Goal: Information Seeking & Learning: Learn about a topic

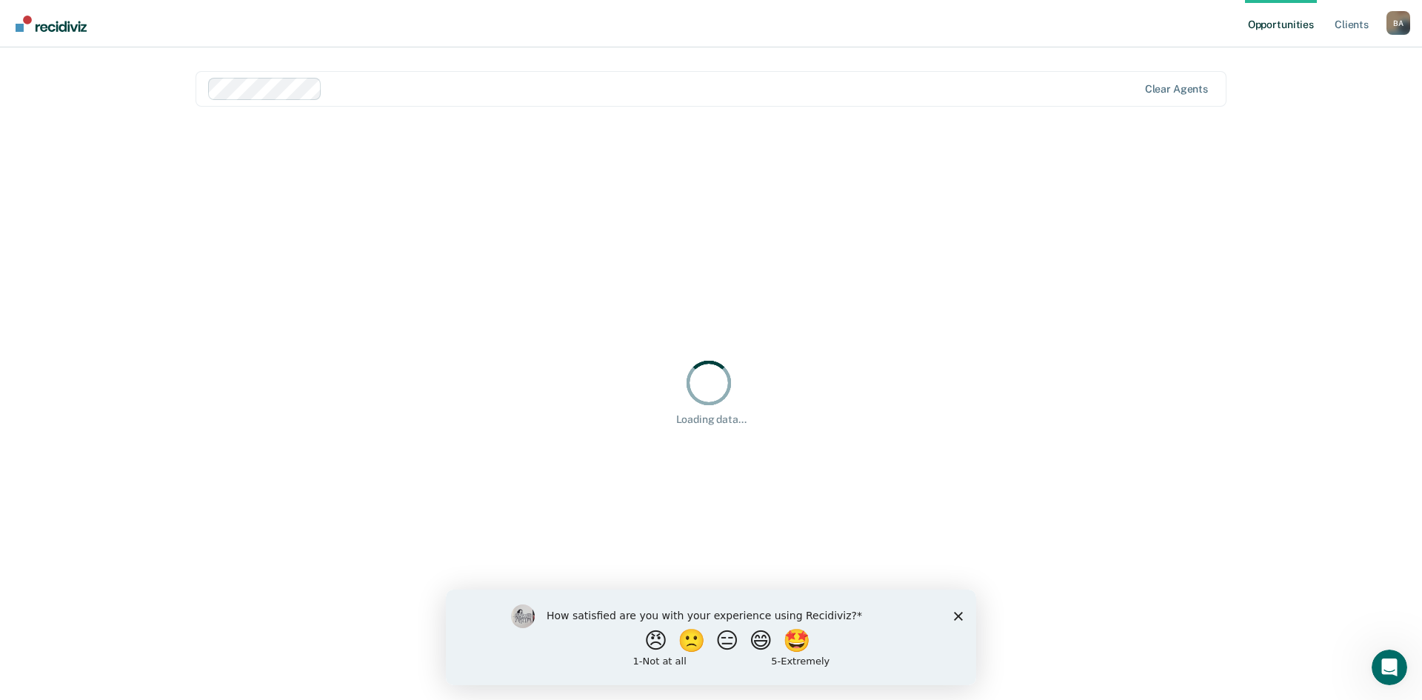
click at [958, 616] on icon "Close survey" at bounding box center [958, 615] width 9 height 9
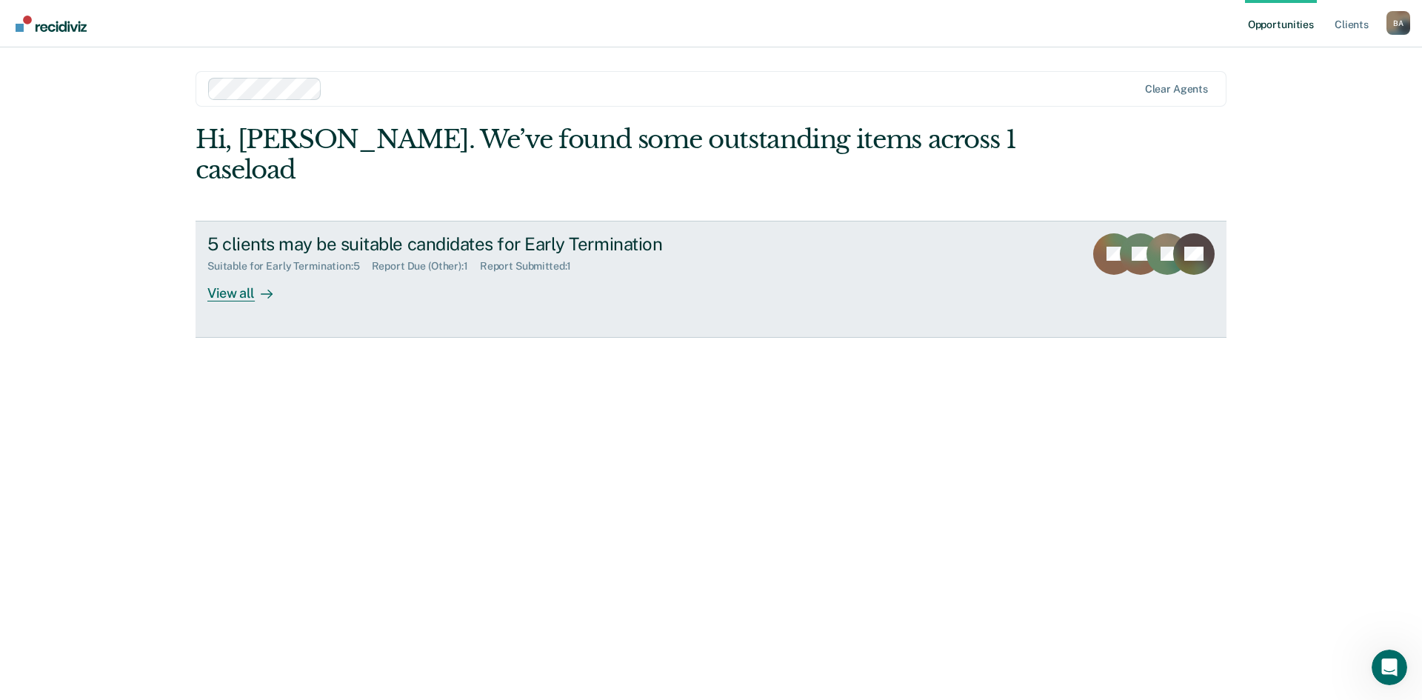
click at [250, 280] on link "5 clients may be suitable candidates for Early Termination Suitable for Early T…" at bounding box center [711, 279] width 1031 height 117
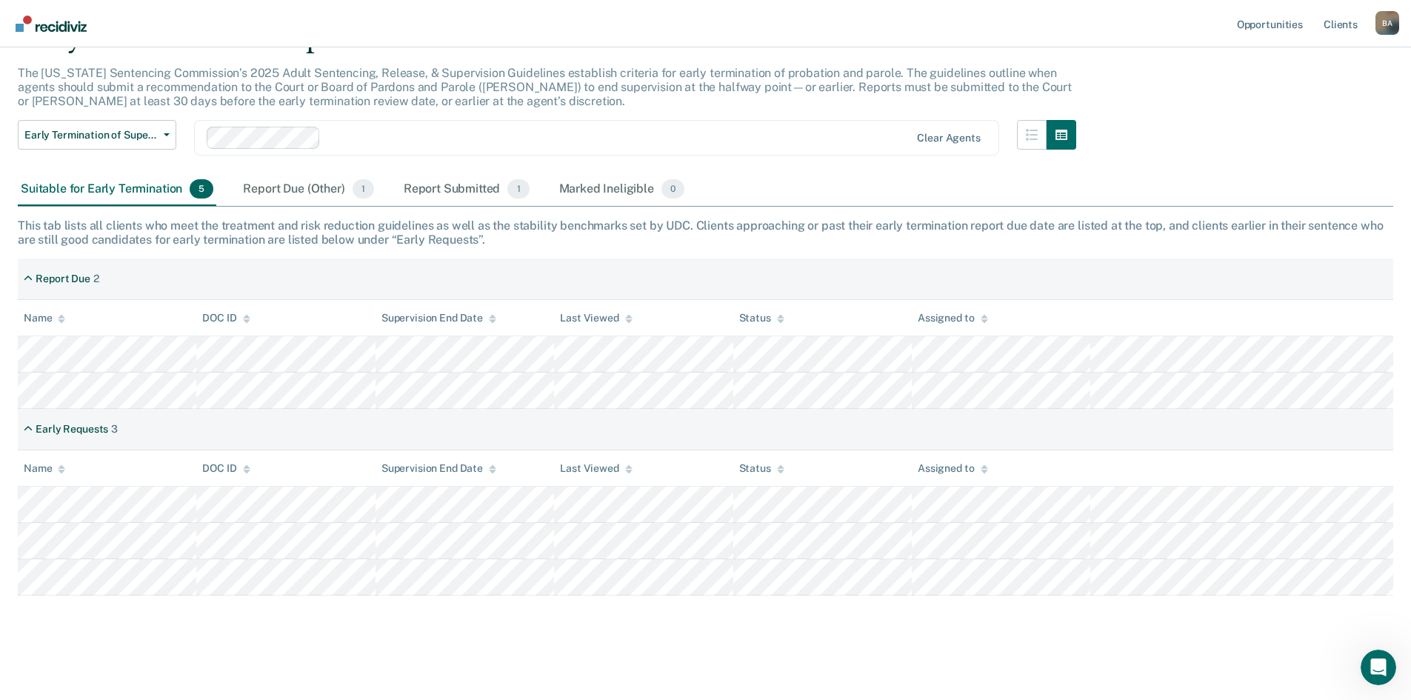
scroll to position [81, 0]
click at [297, 168] on div "Early Termination of Supervision Early Termination of Supervision Clear agents" at bounding box center [547, 144] width 1058 height 53
click at [301, 184] on div "Report Due (Other) 1" at bounding box center [308, 187] width 136 height 33
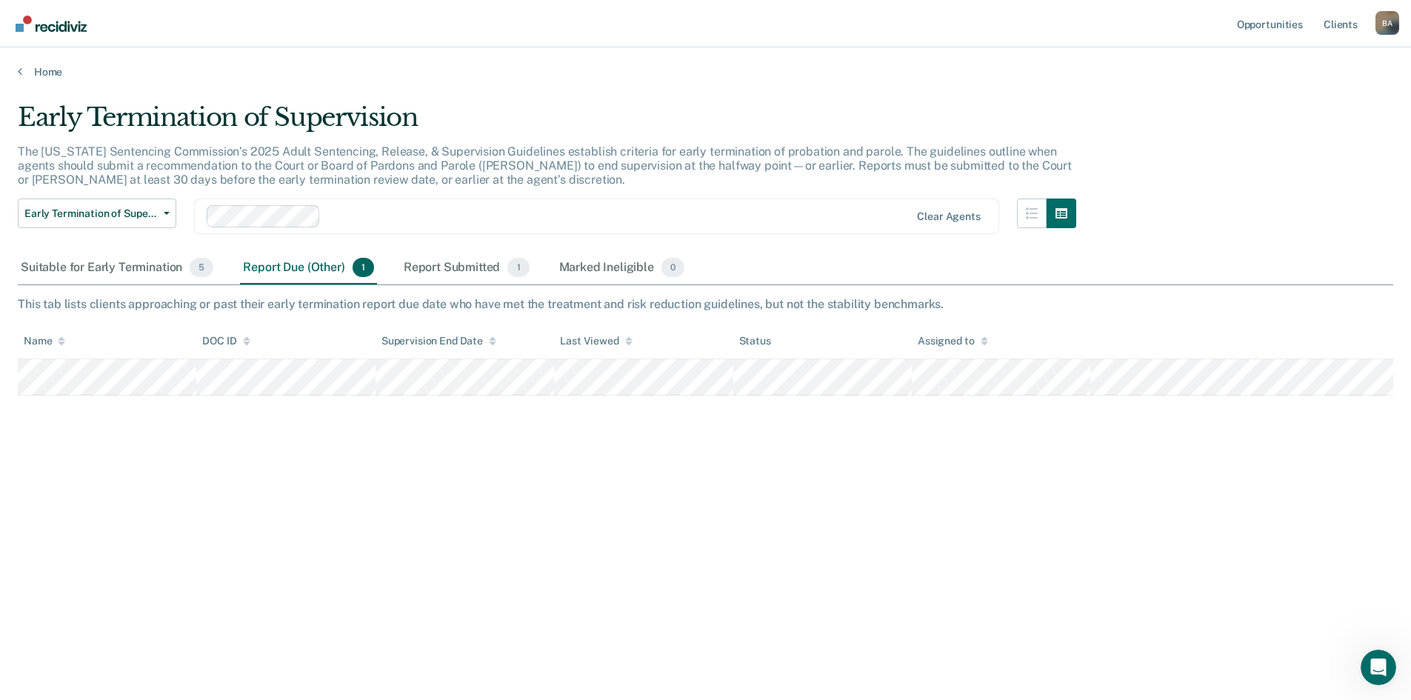
scroll to position [0, 0]
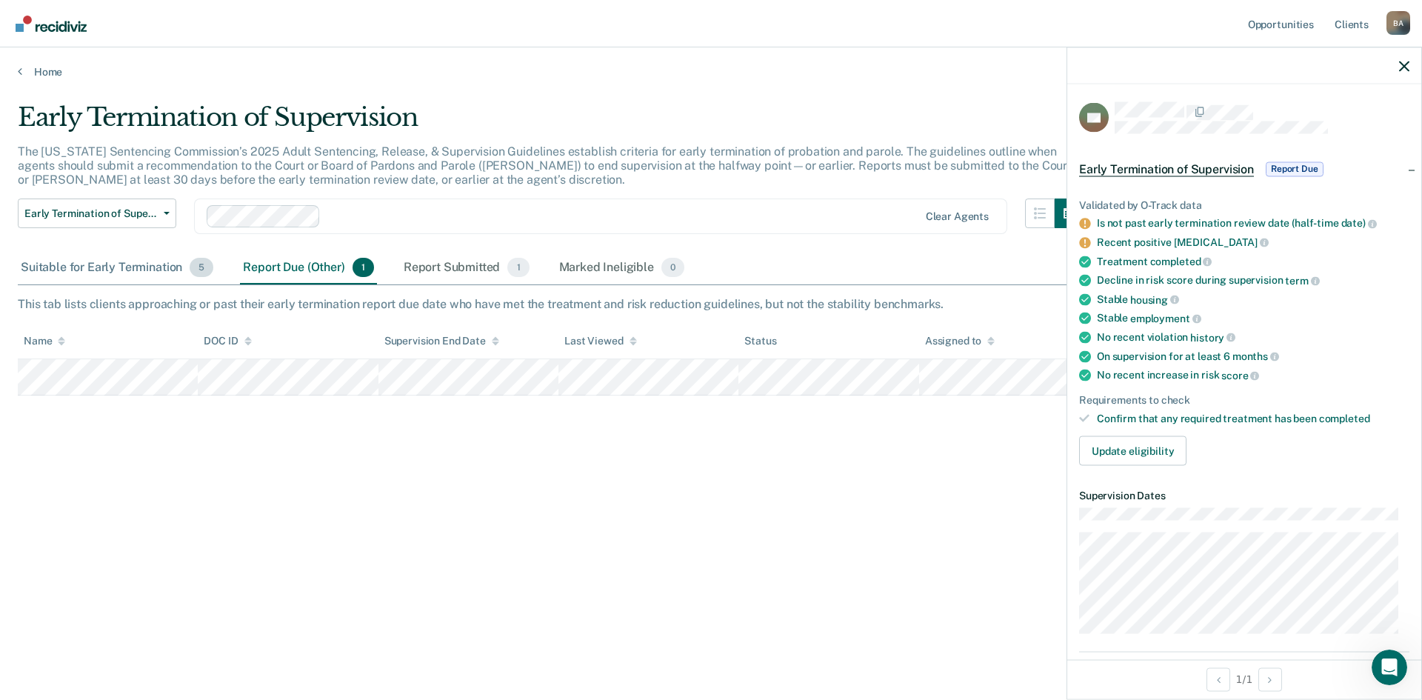
click at [140, 256] on div "Suitable for Early Termination 5" at bounding box center [117, 268] width 198 height 33
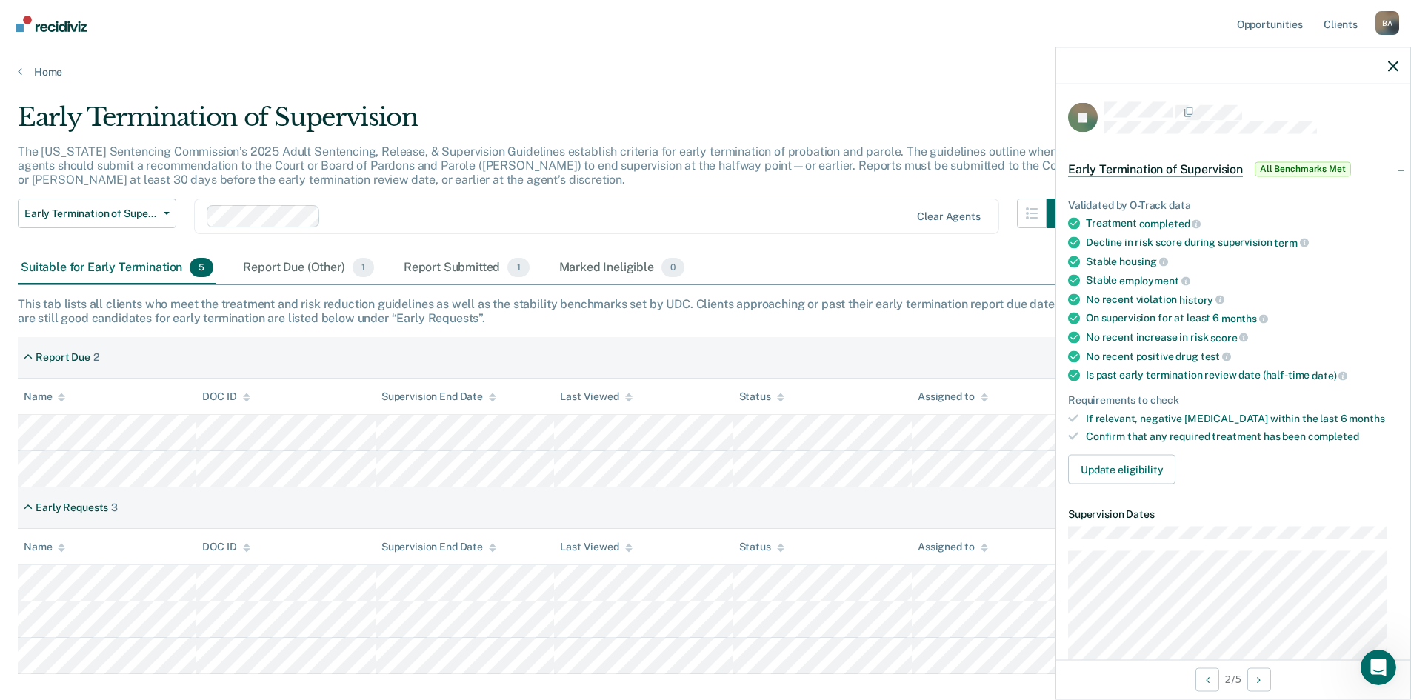
click at [179, 530] on th "Name" at bounding box center [107, 547] width 178 height 36
click at [179, 541] on th "Name" at bounding box center [107, 547] width 178 height 36
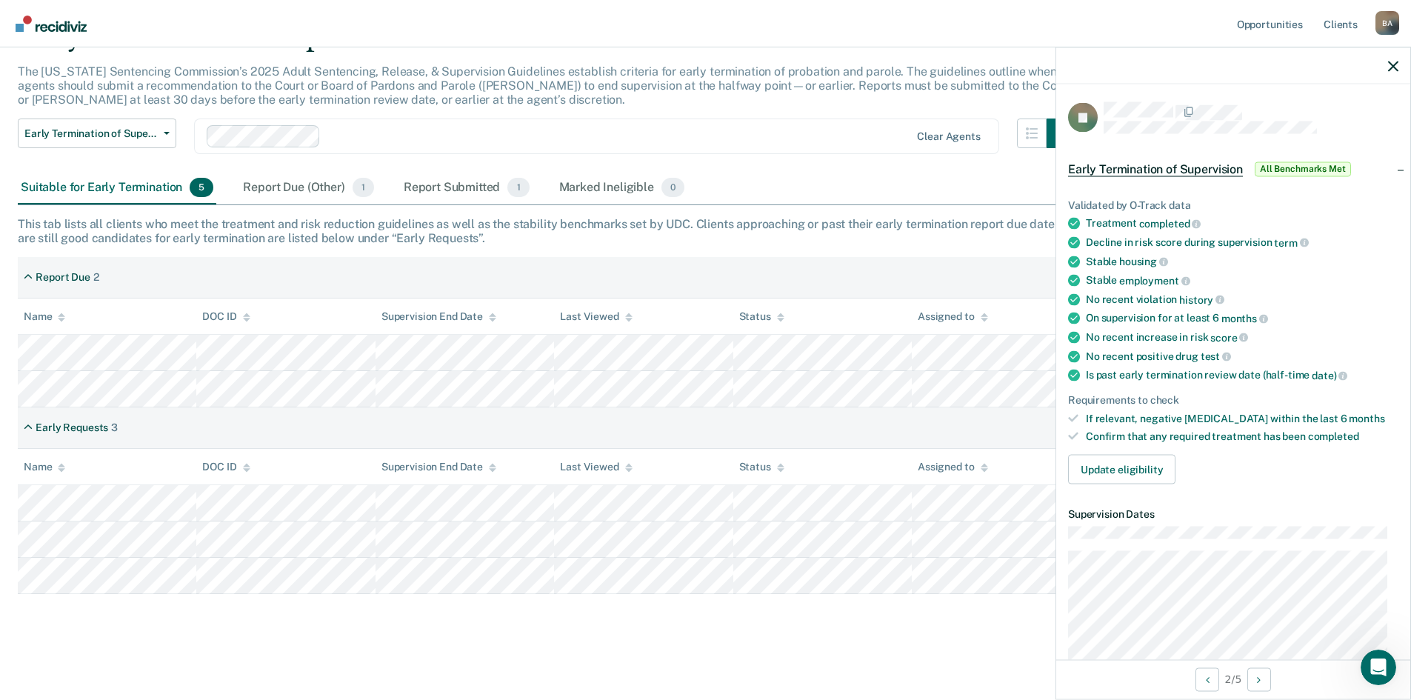
scroll to position [81, 0]
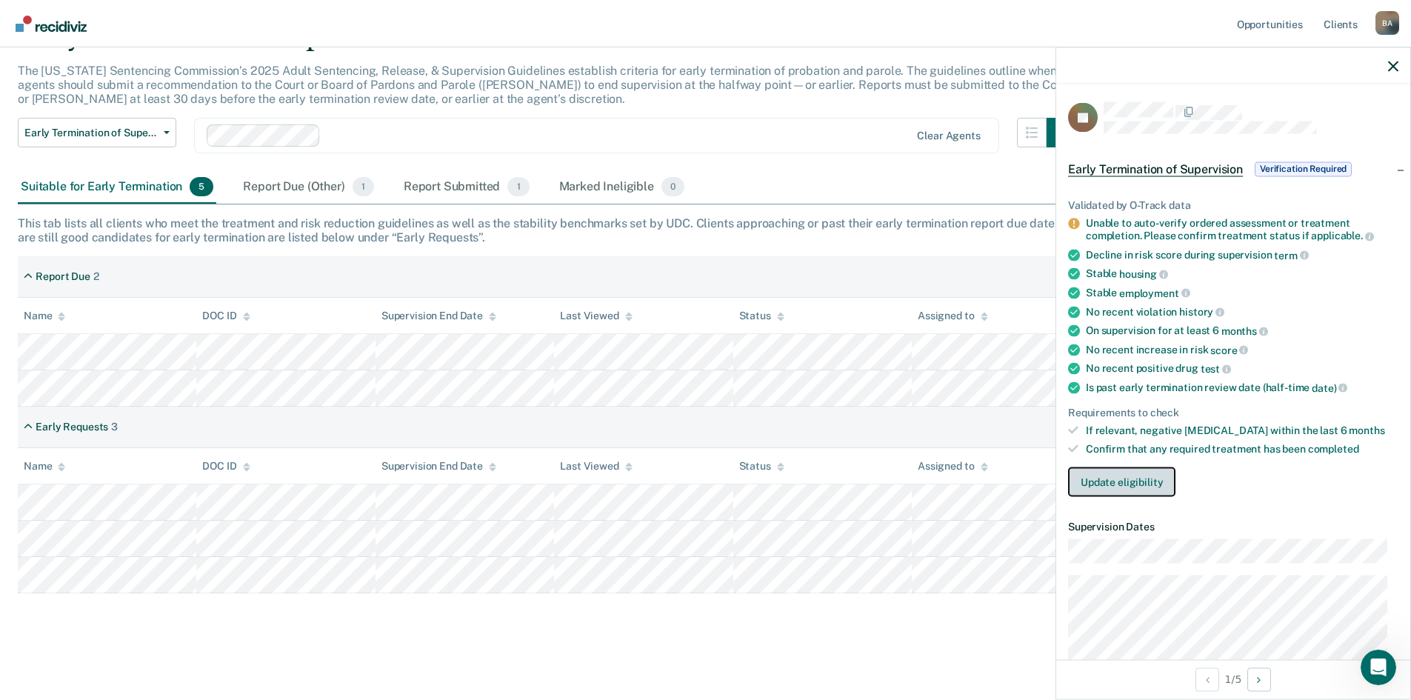
click at [1148, 483] on button "Update eligibility" at bounding box center [1121, 482] width 107 height 30
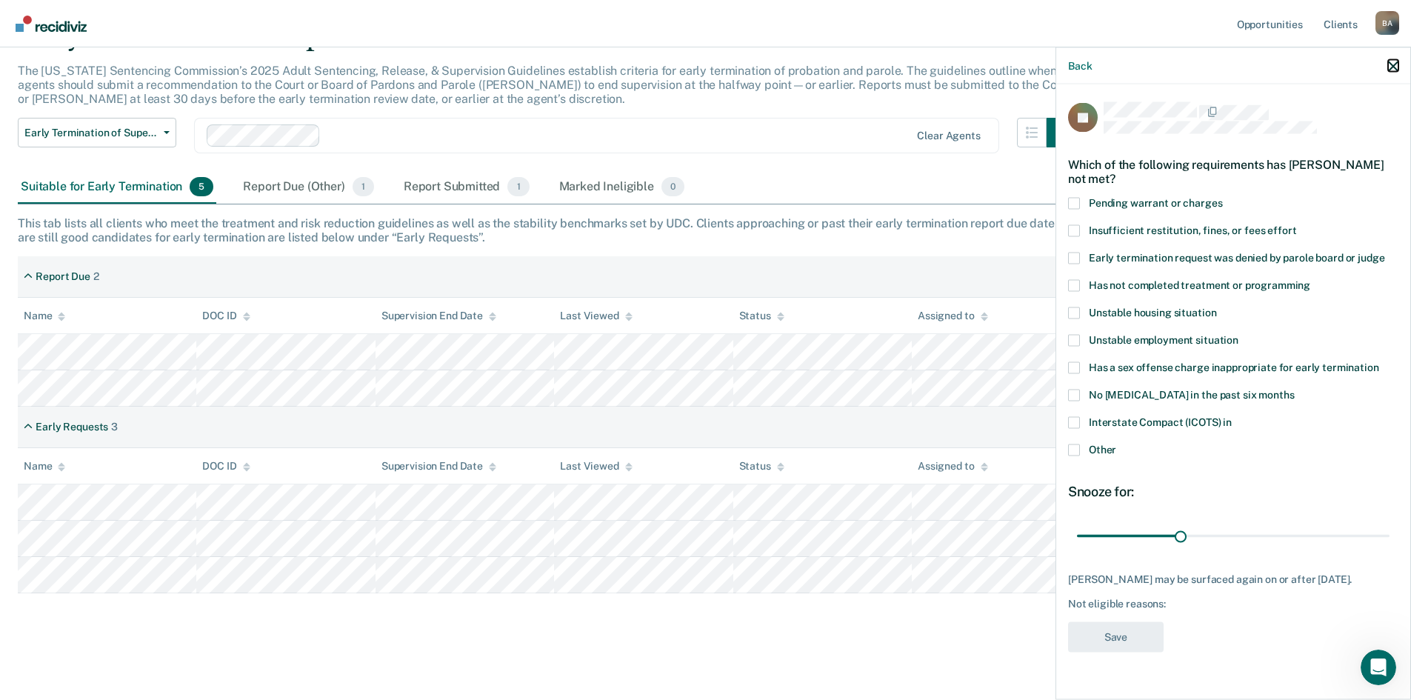
click at [1392, 66] on icon "button" at bounding box center [1393, 66] width 10 height 10
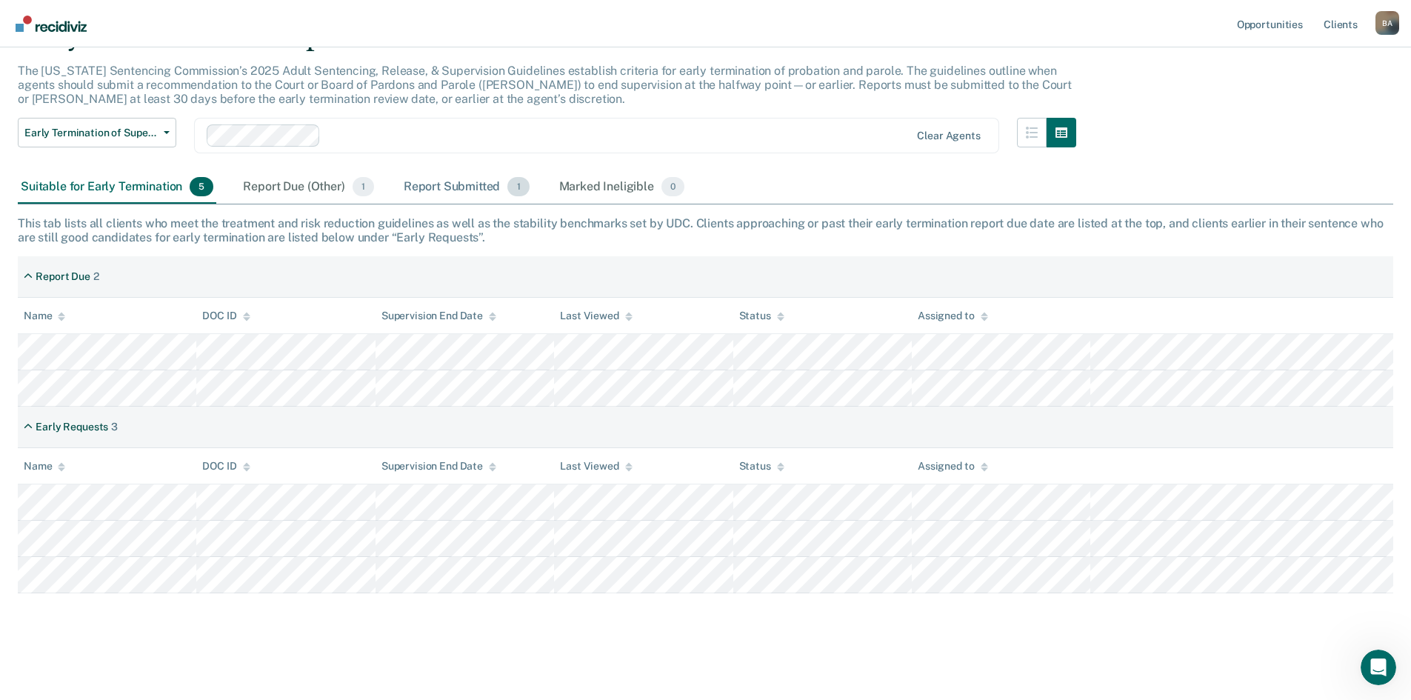
click at [443, 187] on div "Report Submitted 1" at bounding box center [467, 187] width 132 height 33
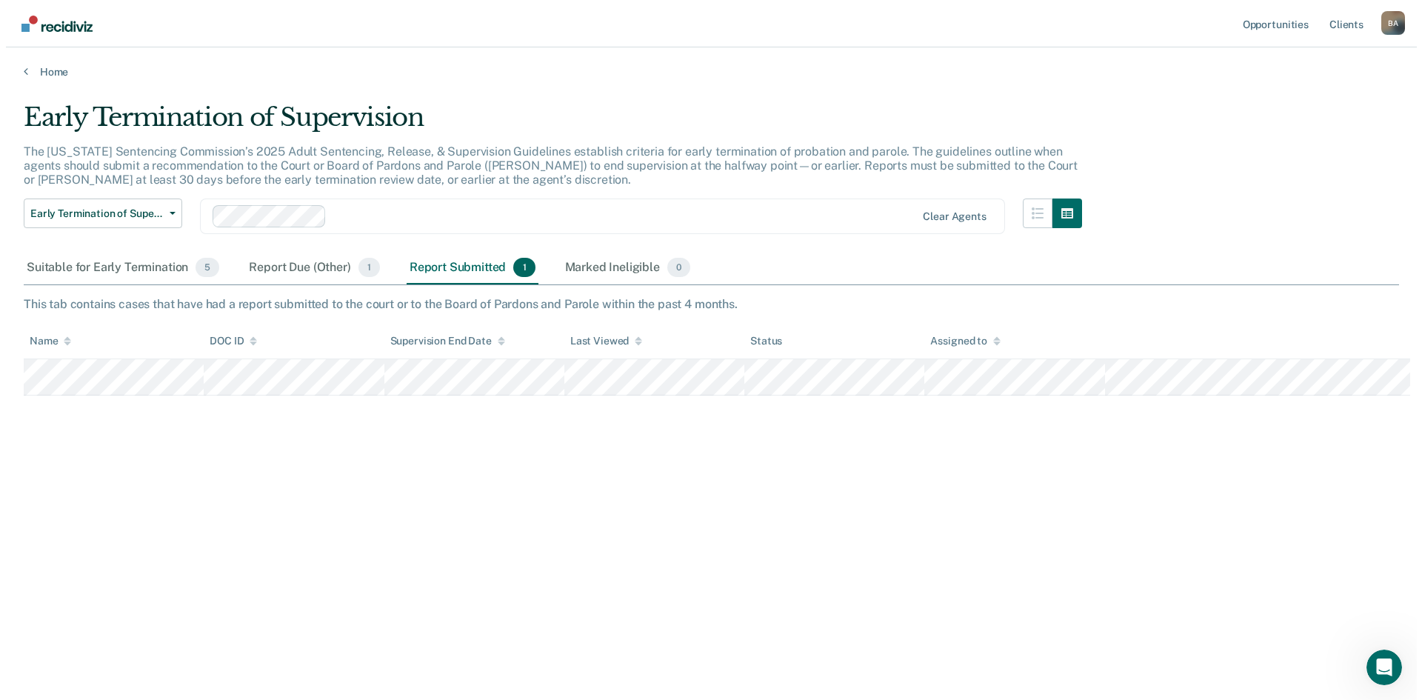
scroll to position [0, 0]
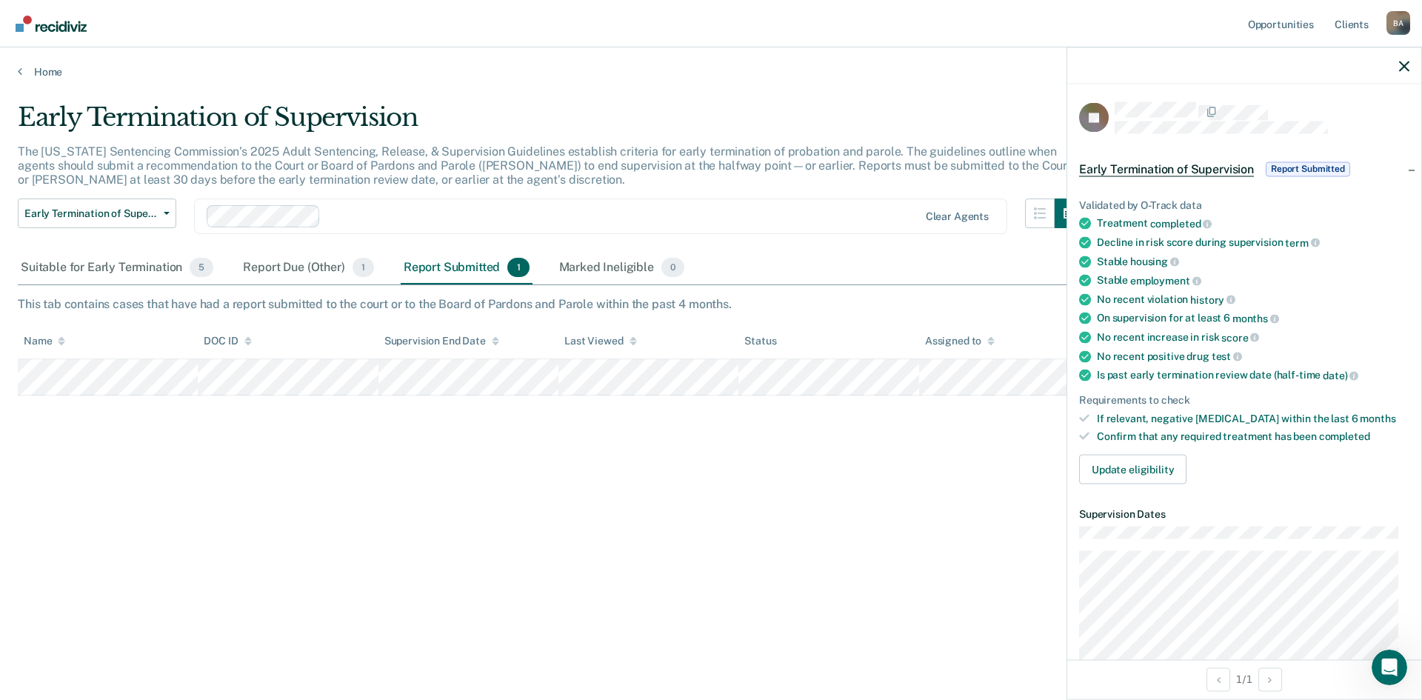
click at [1311, 168] on span "Report Submitted" at bounding box center [1308, 168] width 84 height 15
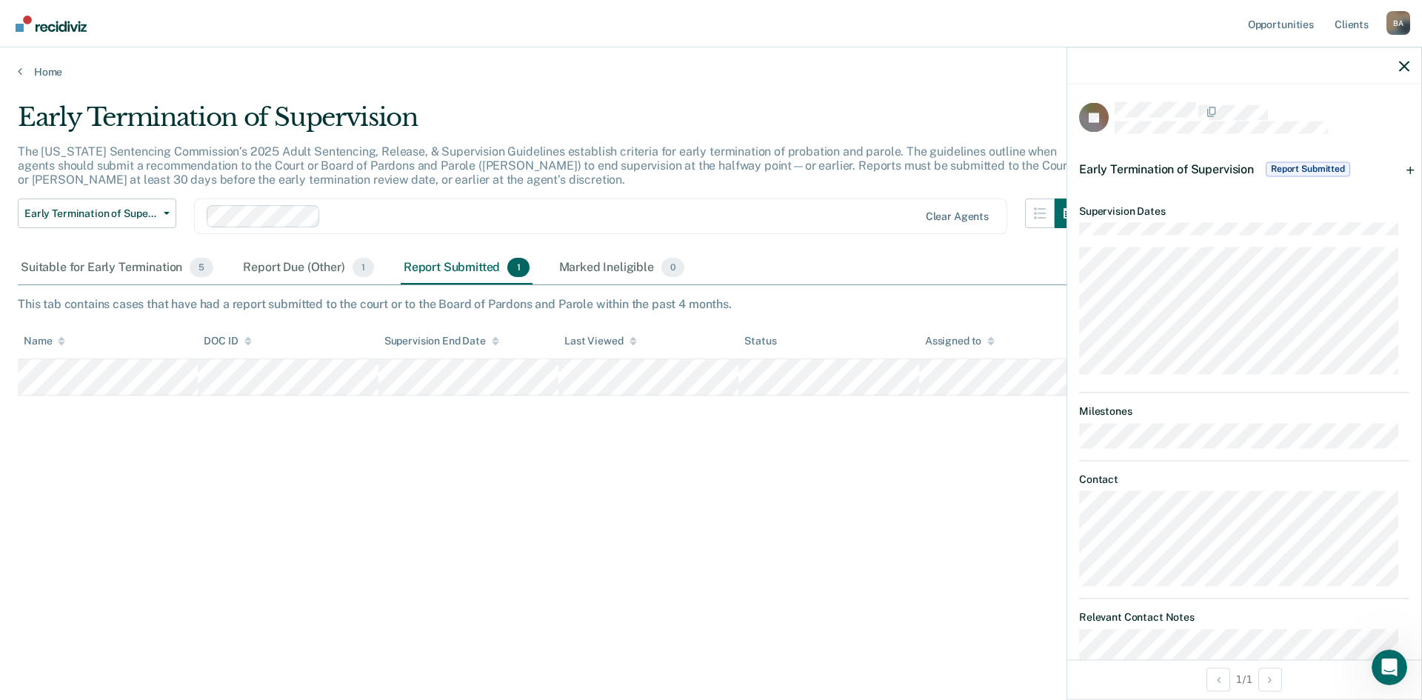
click at [1311, 168] on span "Report Submitted" at bounding box center [1308, 168] width 84 height 15
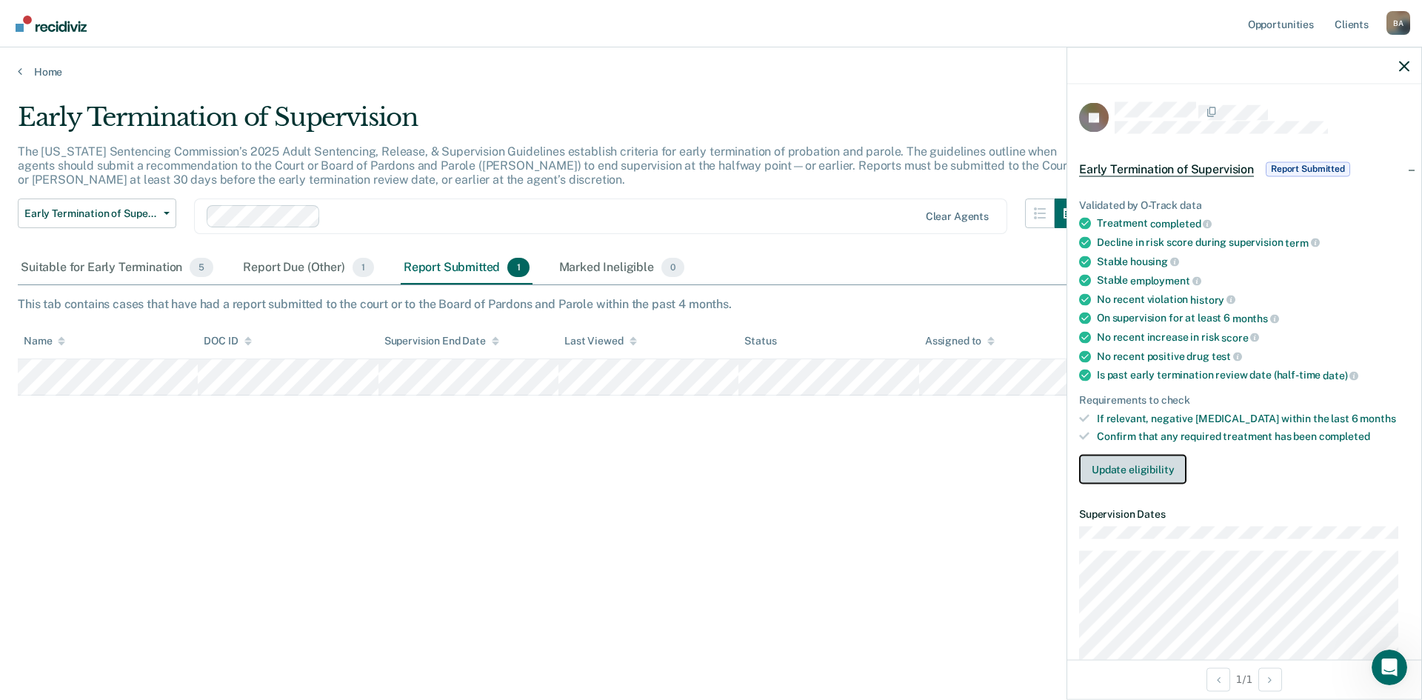
click at [1162, 459] on button "Update eligibility" at bounding box center [1132, 470] width 107 height 30
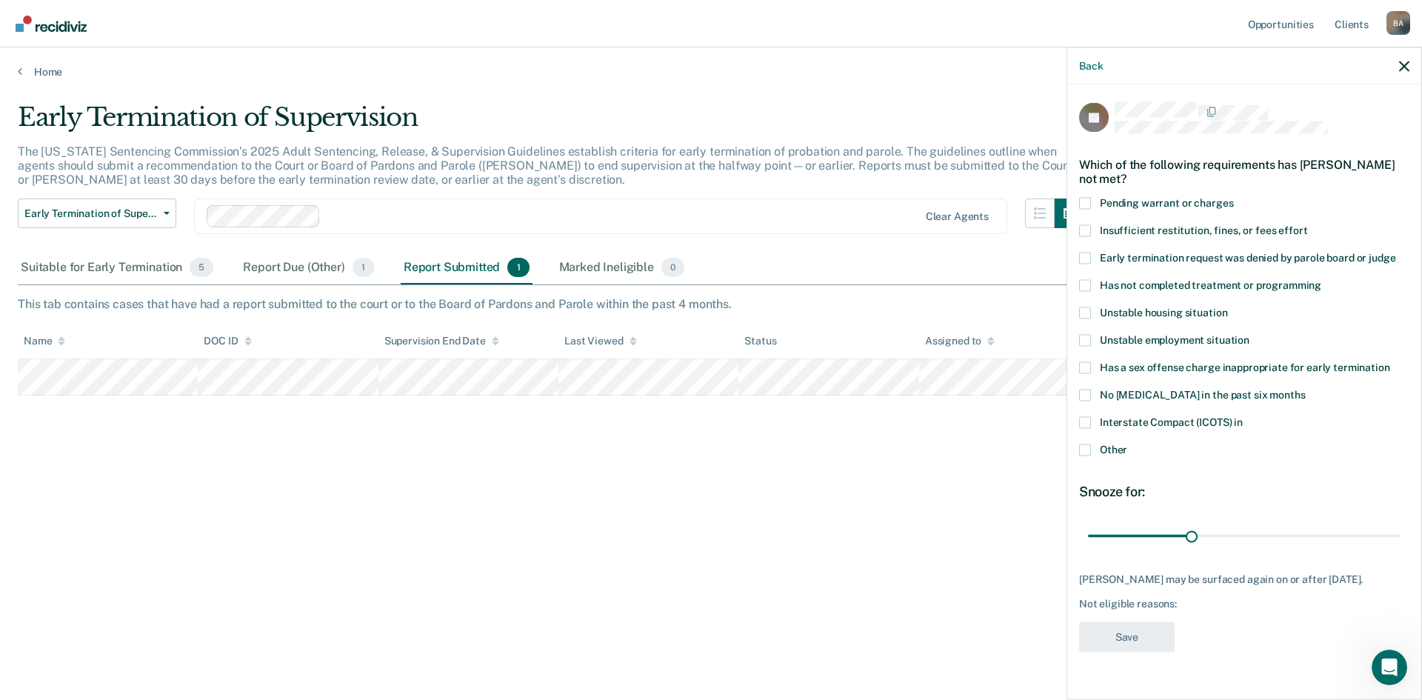
click at [1398, 72] on div "Back" at bounding box center [1244, 65] width 354 height 37
click at [1406, 67] on icon "button" at bounding box center [1404, 66] width 10 height 10
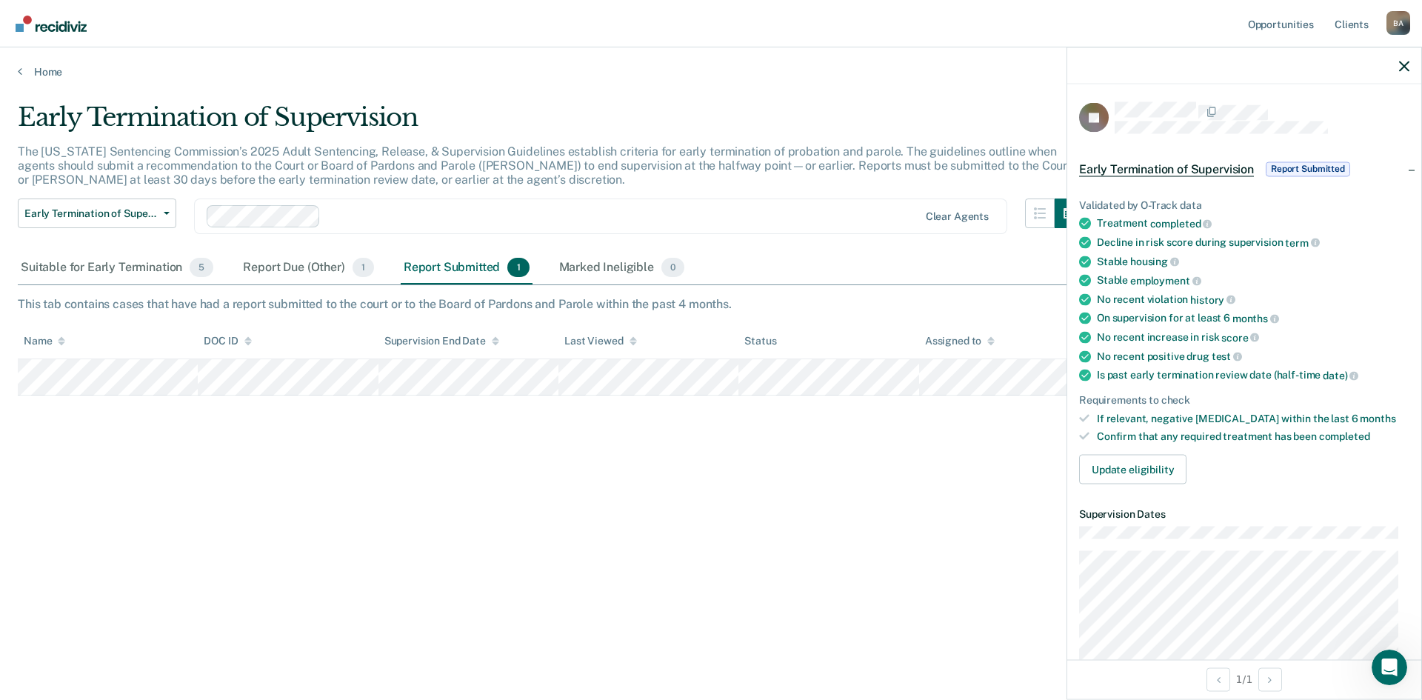
click at [1301, 170] on span "Report Submitted" at bounding box center [1308, 168] width 84 height 15
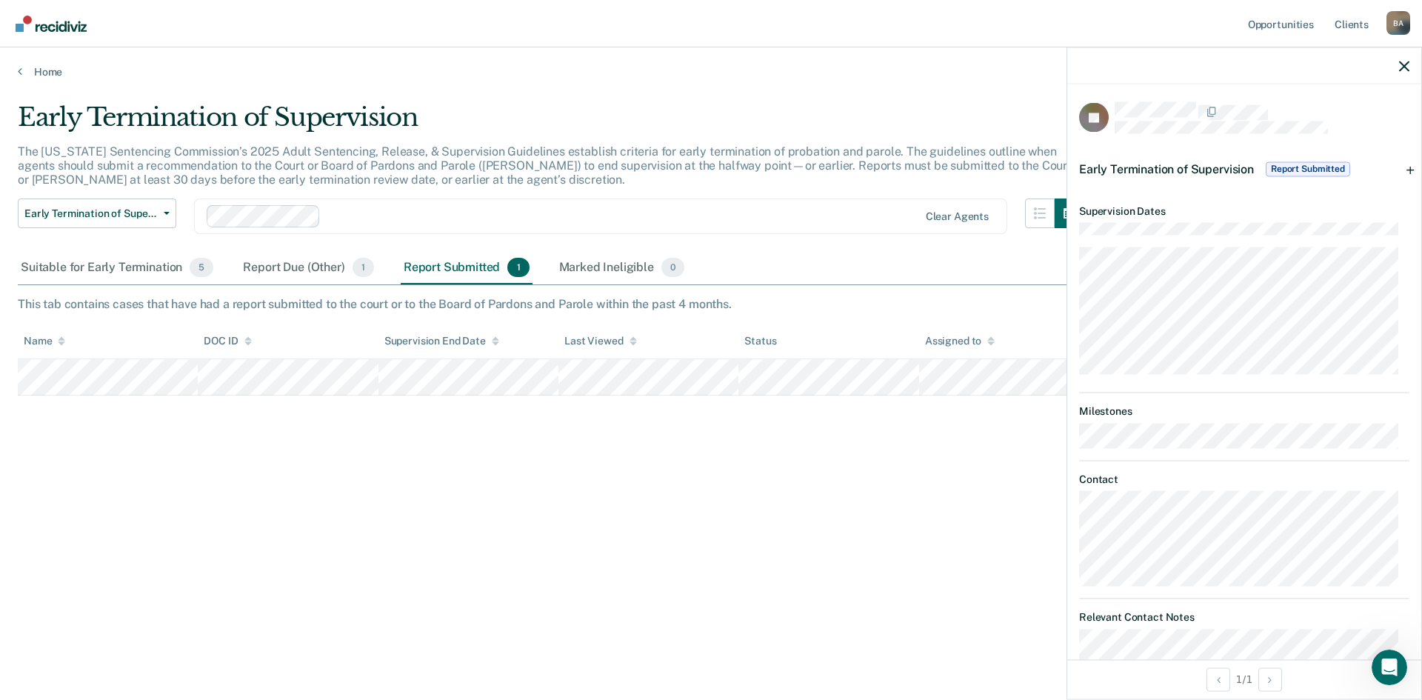
click at [1301, 170] on span "Report Submitted" at bounding box center [1308, 168] width 84 height 15
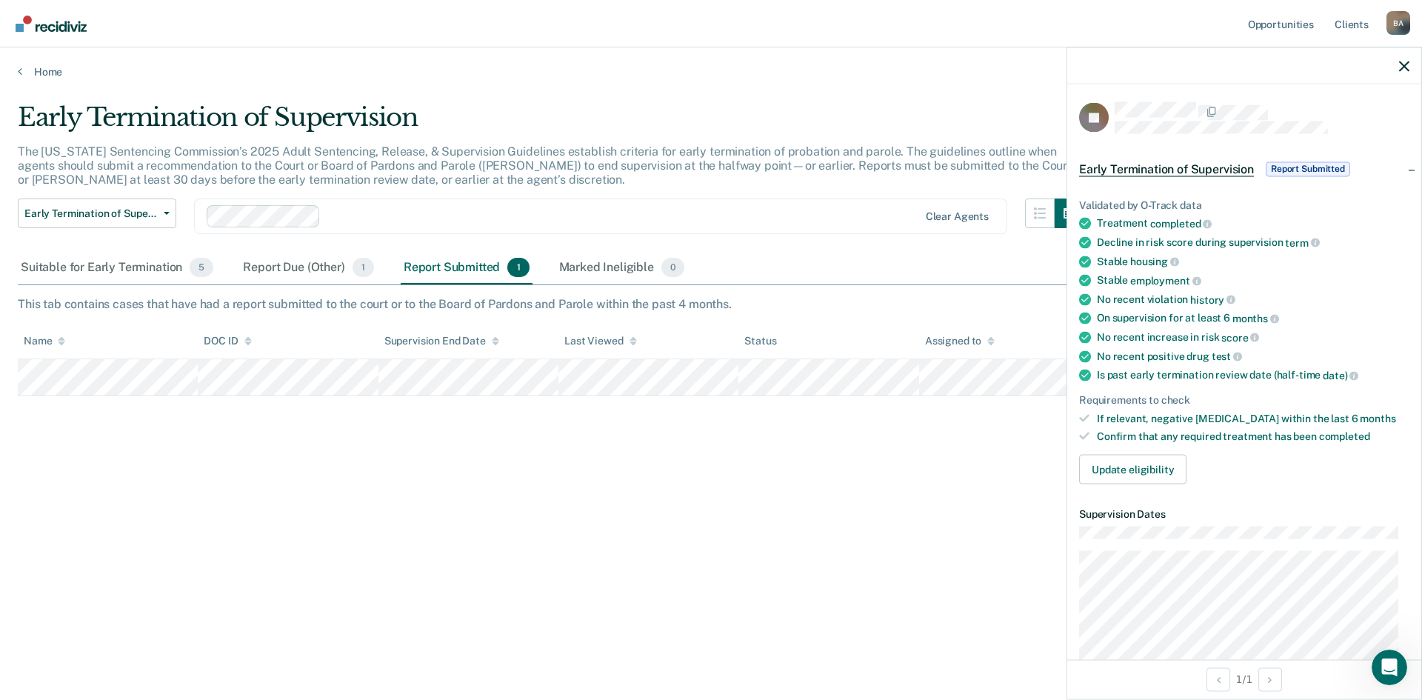
click at [1301, 170] on span "Report Submitted" at bounding box center [1308, 168] width 84 height 15
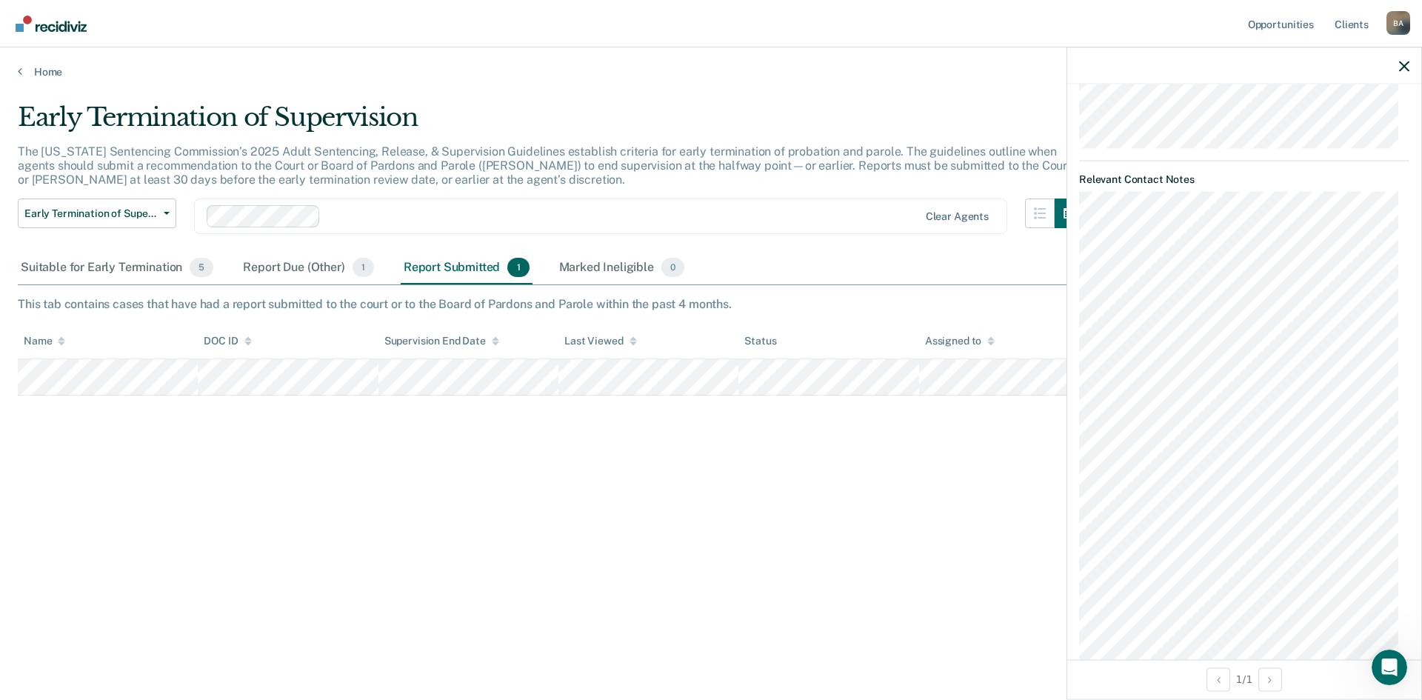
scroll to position [524, 0]
click at [1397, 70] on div at bounding box center [1244, 65] width 354 height 37
click at [1404, 70] on icon "button" at bounding box center [1404, 66] width 10 height 10
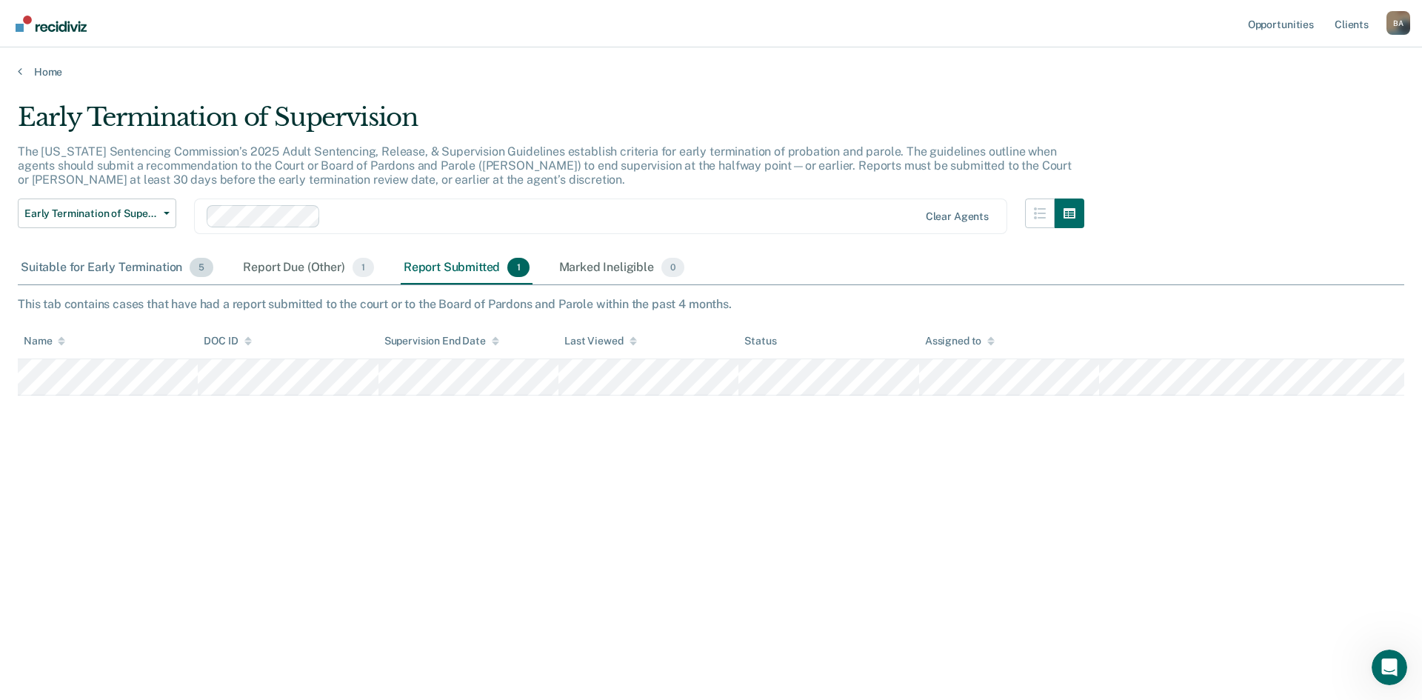
click at [96, 273] on div "Suitable for Early Termination 5" at bounding box center [117, 268] width 198 height 33
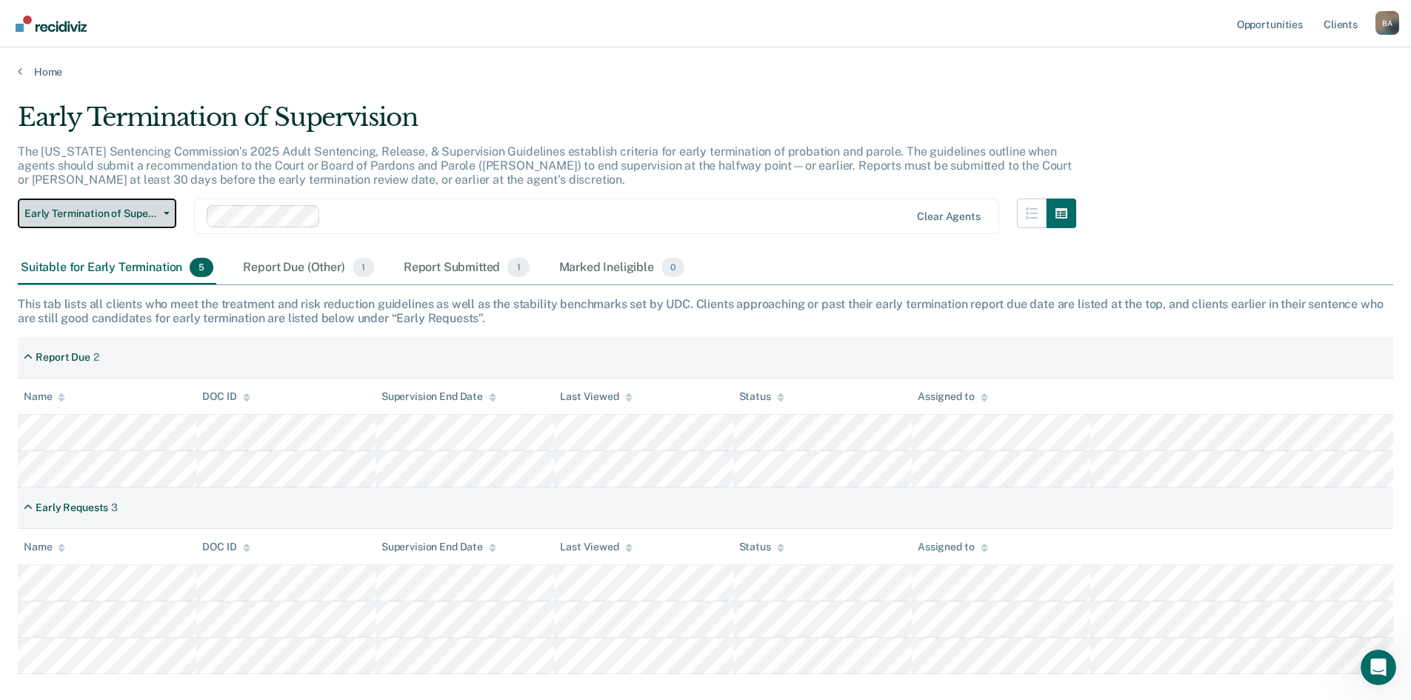
click at [116, 217] on span "Early Termination of Supervision" at bounding box center [90, 213] width 133 height 13
click at [72, 16] on img "Main navigation" at bounding box center [51, 24] width 71 height 16
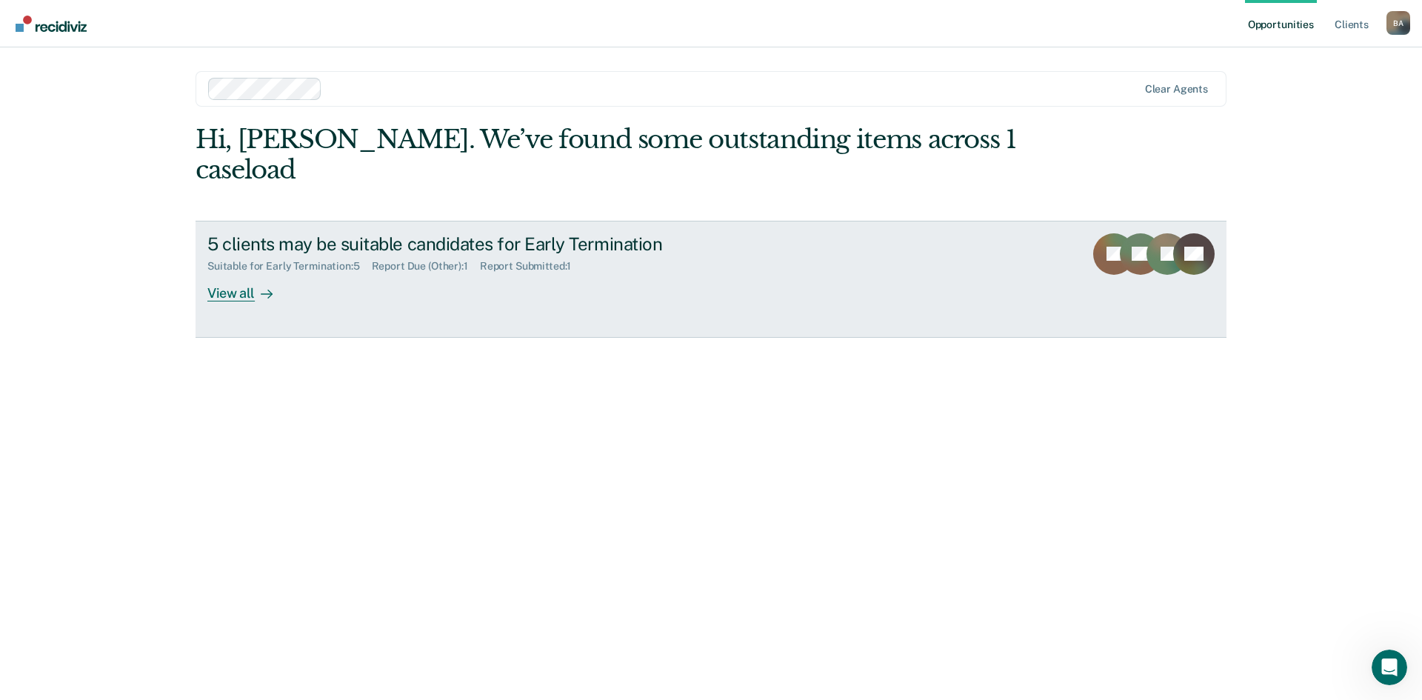
click at [299, 299] on link "5 clients may be suitable candidates for Early Termination Suitable for Early T…" at bounding box center [711, 279] width 1031 height 117
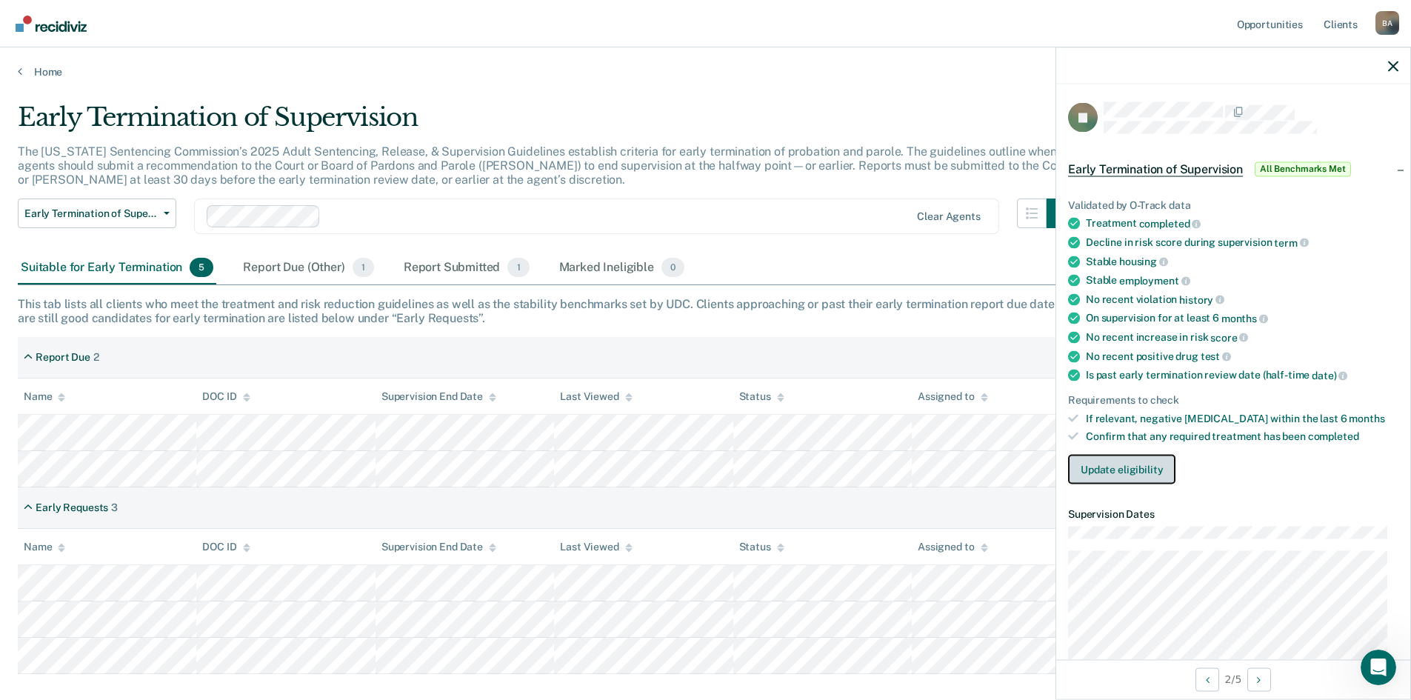
click at [1128, 458] on button "Update eligibility" at bounding box center [1121, 470] width 107 height 30
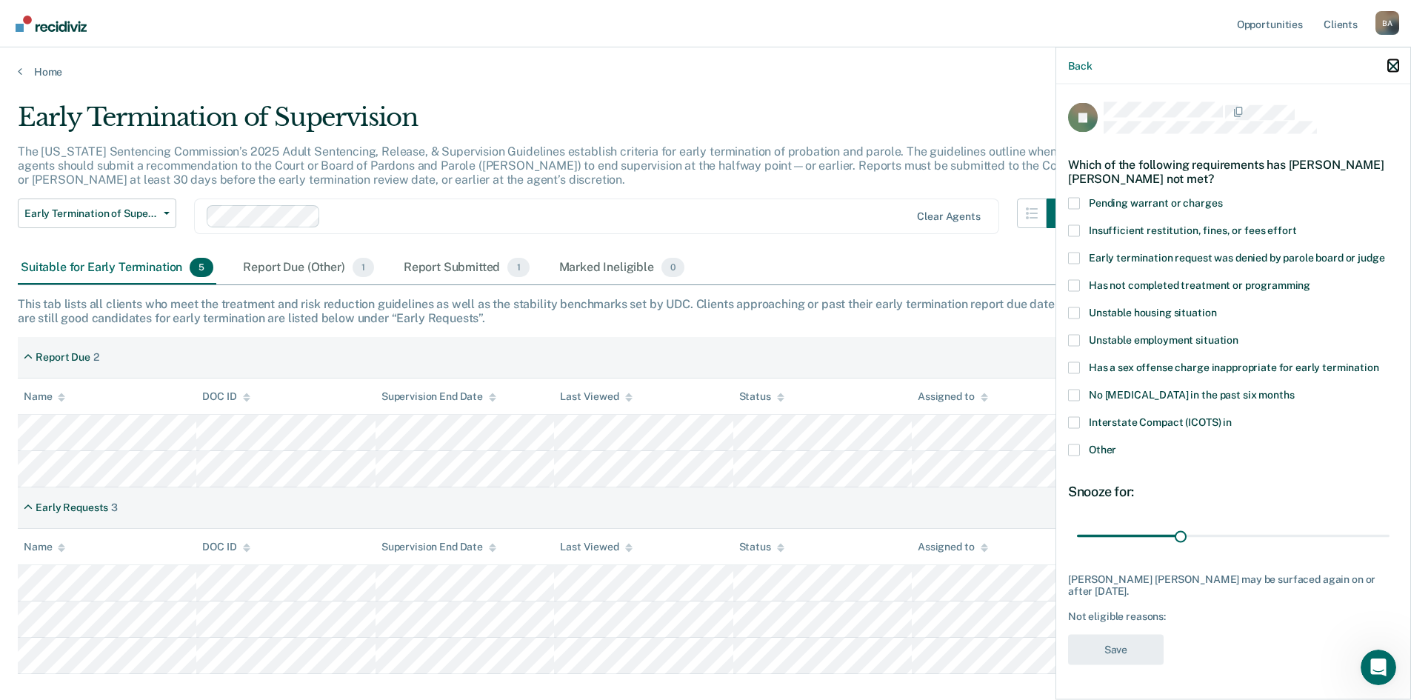
click at [1388, 63] on icon "button" at bounding box center [1393, 66] width 10 height 10
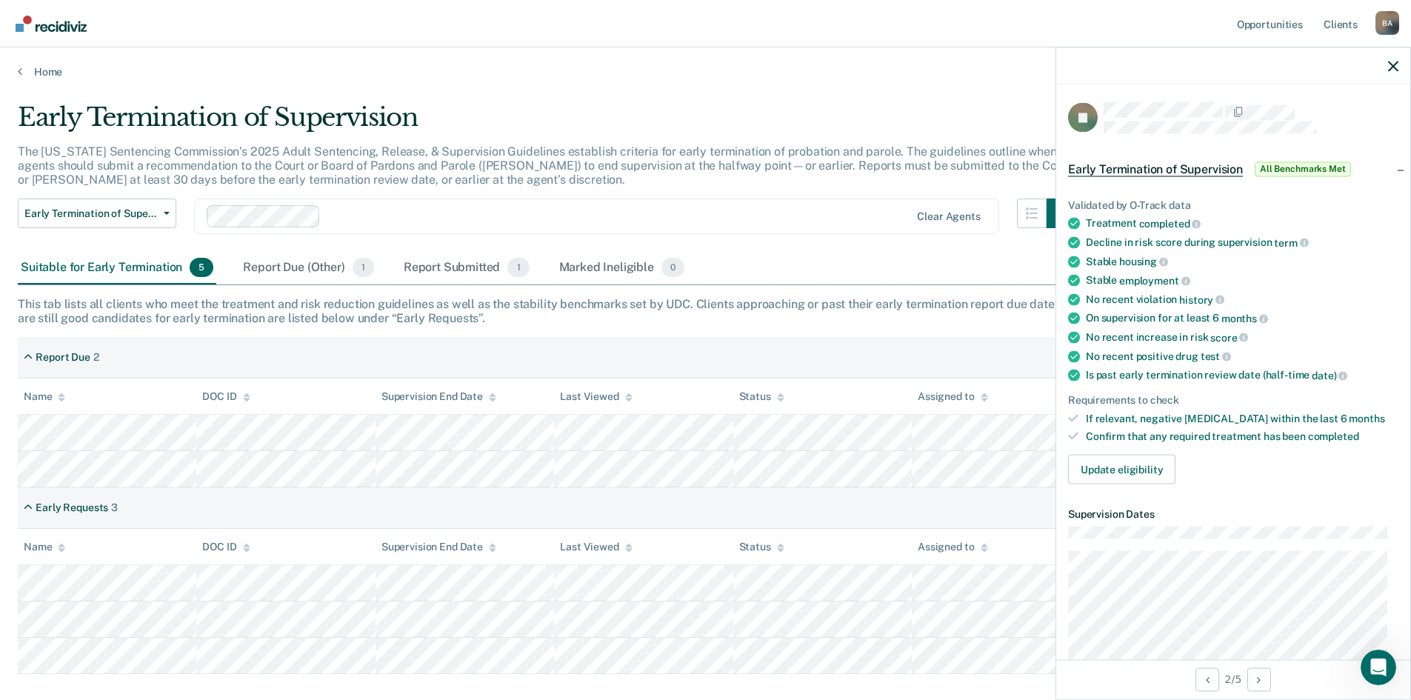
click at [1386, 69] on div at bounding box center [1233, 65] width 354 height 37
click at [1389, 66] on icon "button" at bounding box center [1393, 66] width 10 height 10
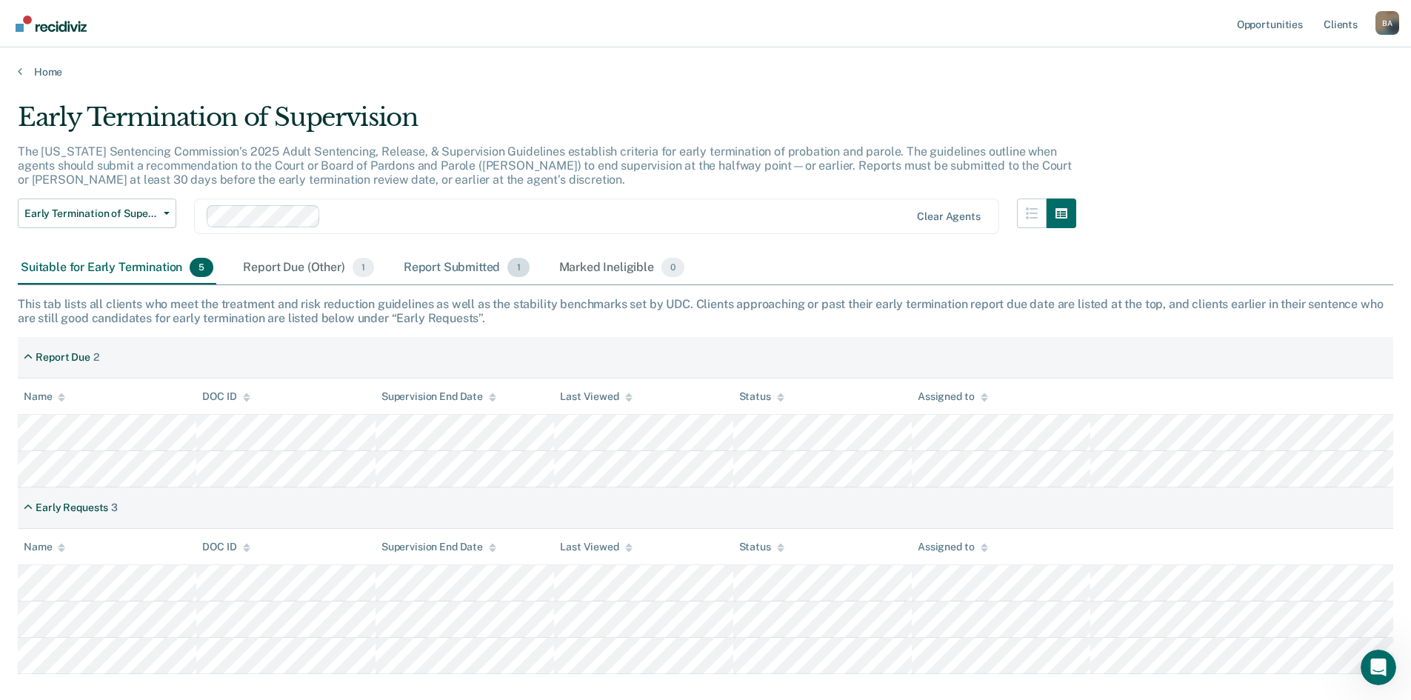
click at [440, 267] on div "Report Submitted 1" at bounding box center [467, 268] width 132 height 33
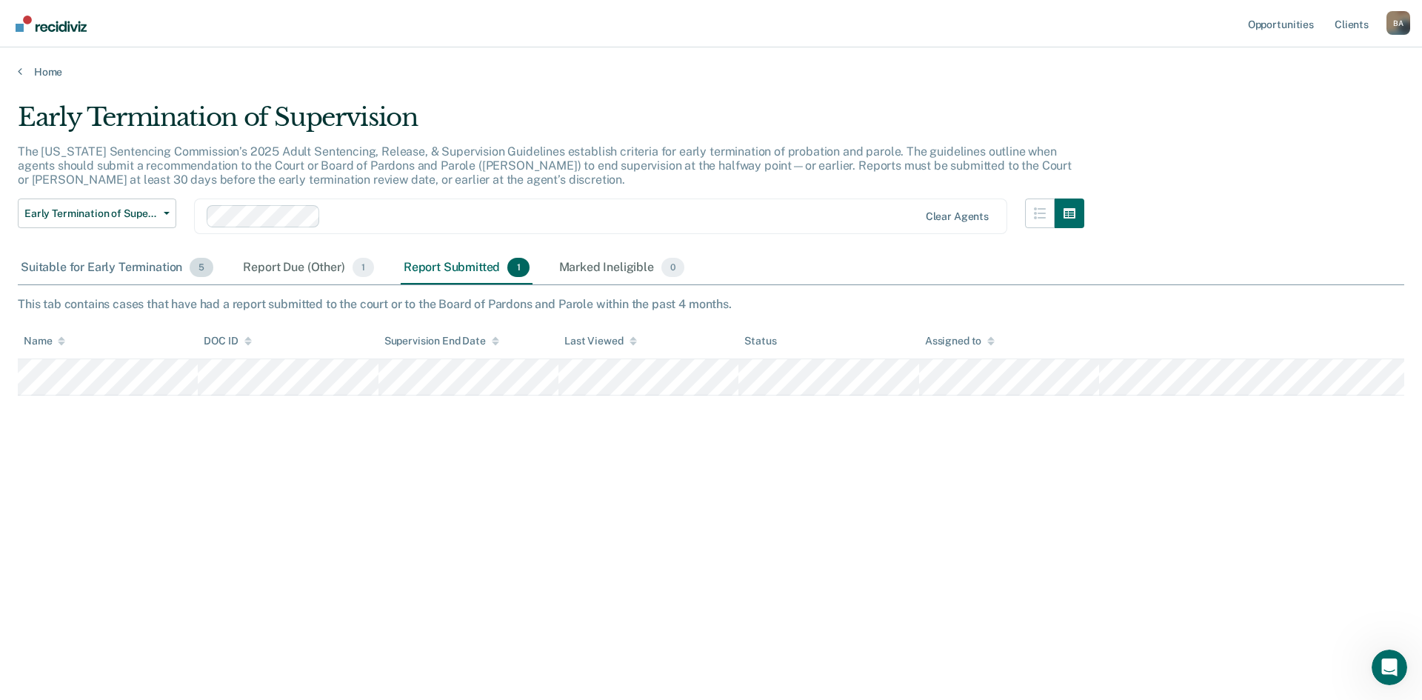
click at [75, 263] on div "Suitable for Early Termination 5" at bounding box center [117, 268] width 198 height 33
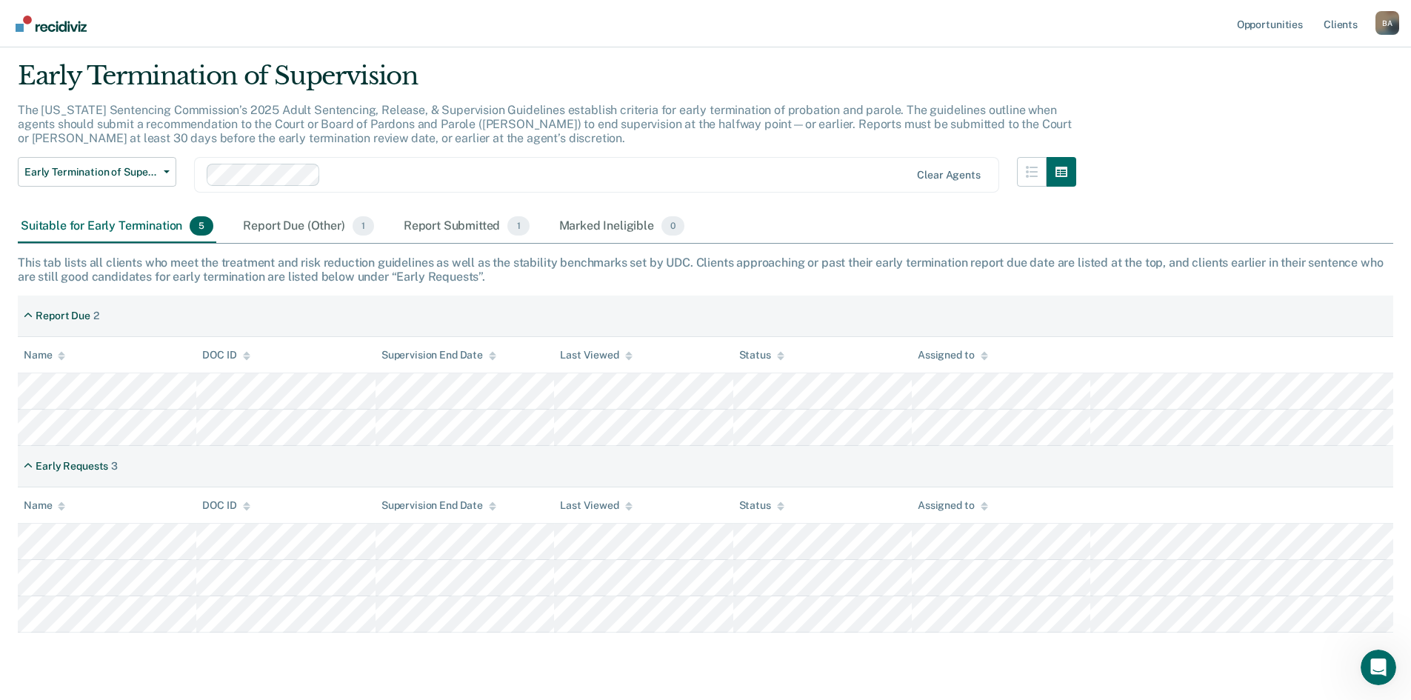
scroll to position [81, 0]
